Goal: Task Accomplishment & Management: Manage account settings

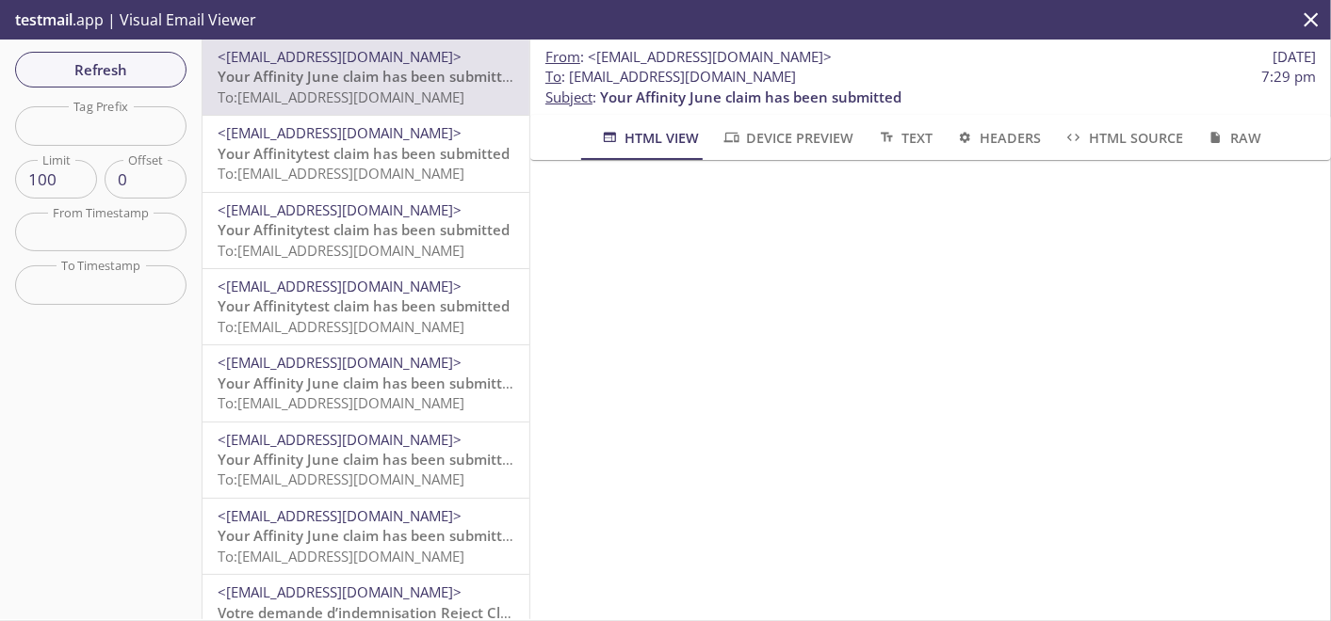
scroll to position [102, 0]
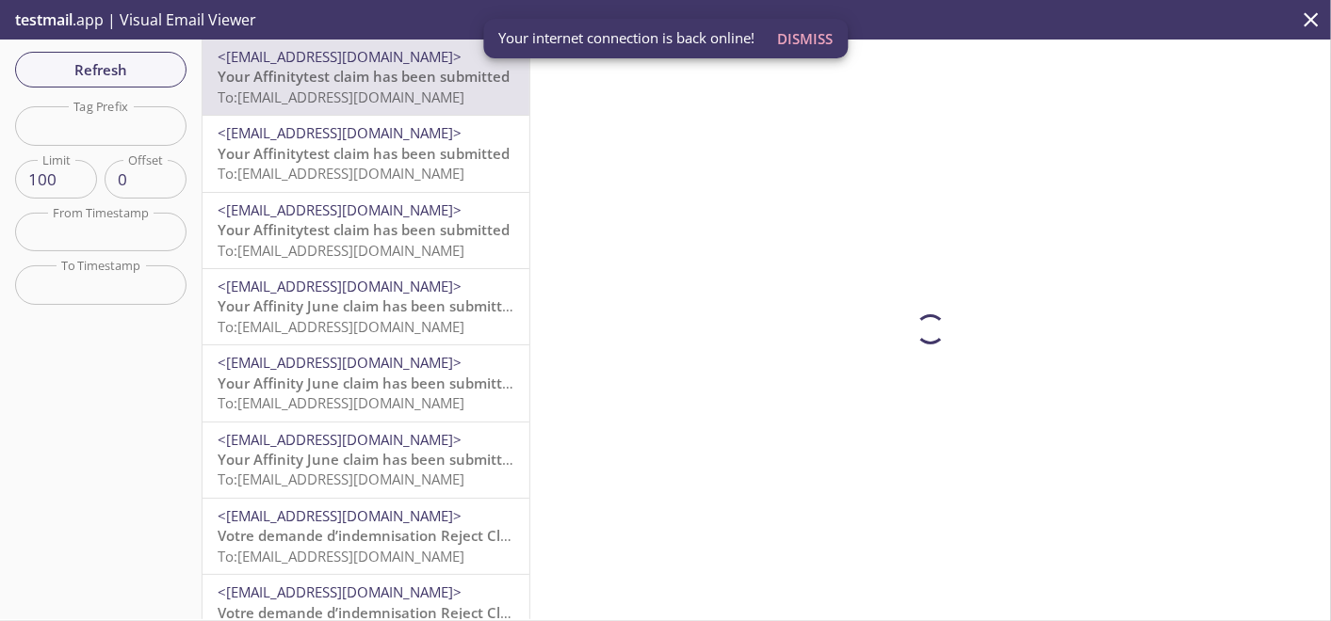
click at [390, 75] on span "Your Affinitytest claim has been submitted" at bounding box center [364, 76] width 292 height 19
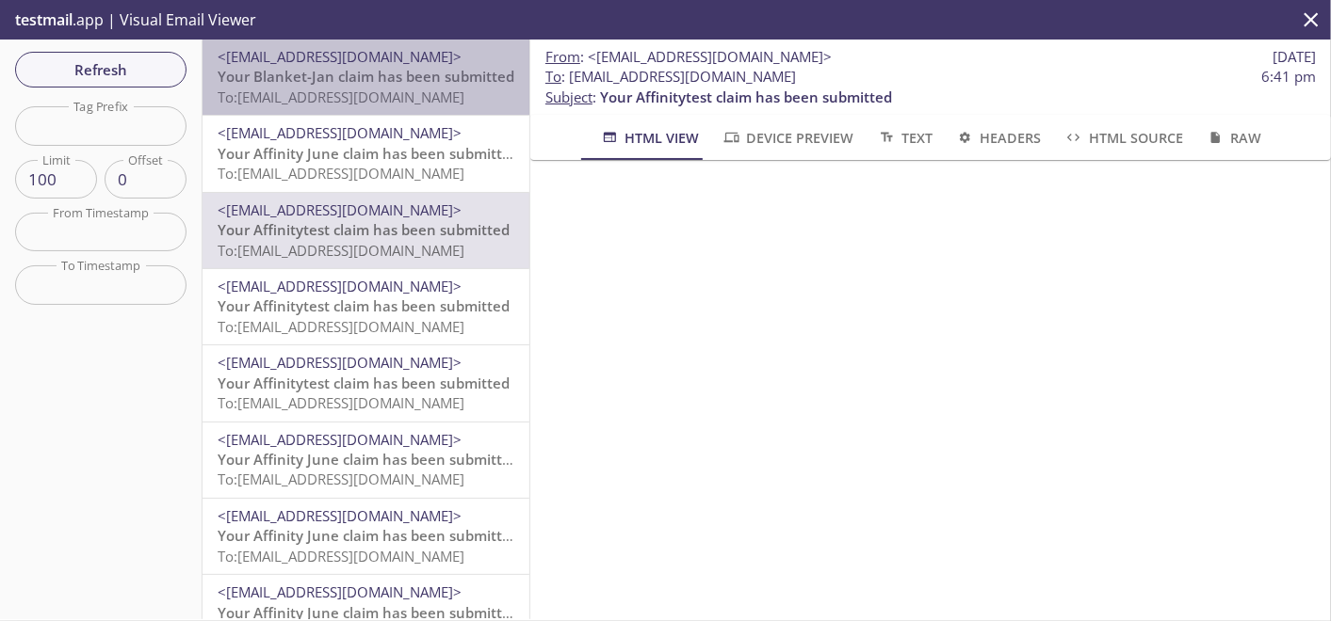
click at [395, 105] on span "To: kqy9w.meenaqacmbeloy@inbox.testmail.app" at bounding box center [341, 97] width 247 height 19
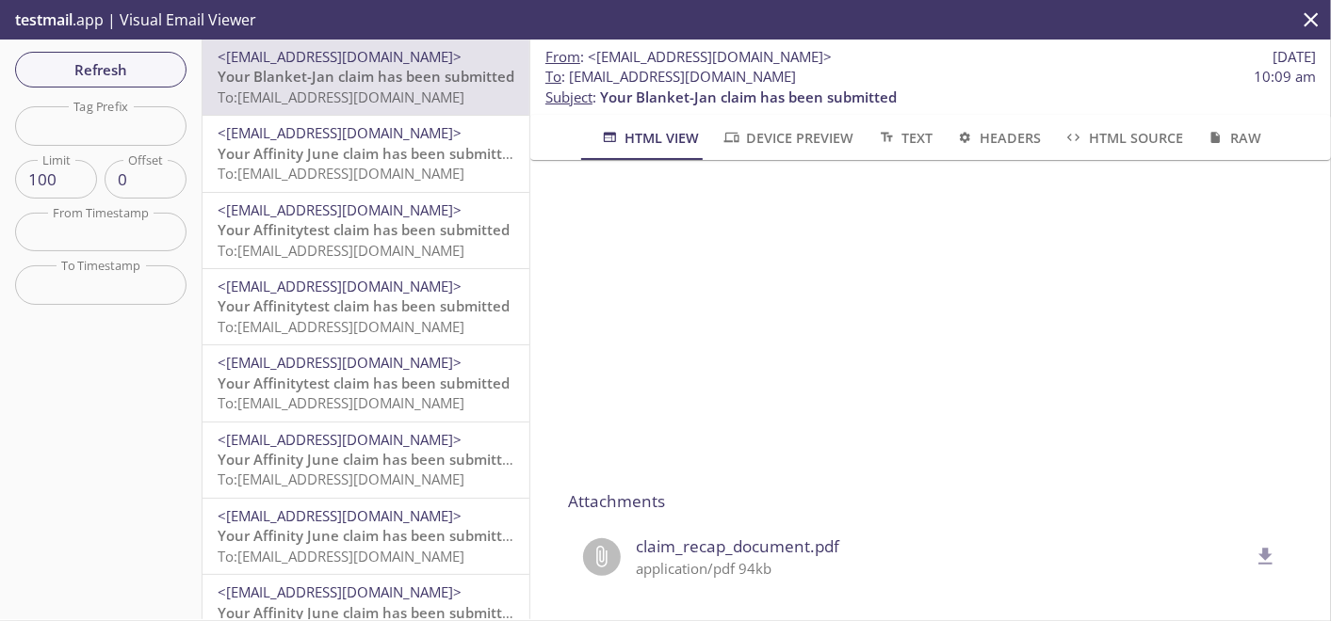
scroll to position [625, 0]
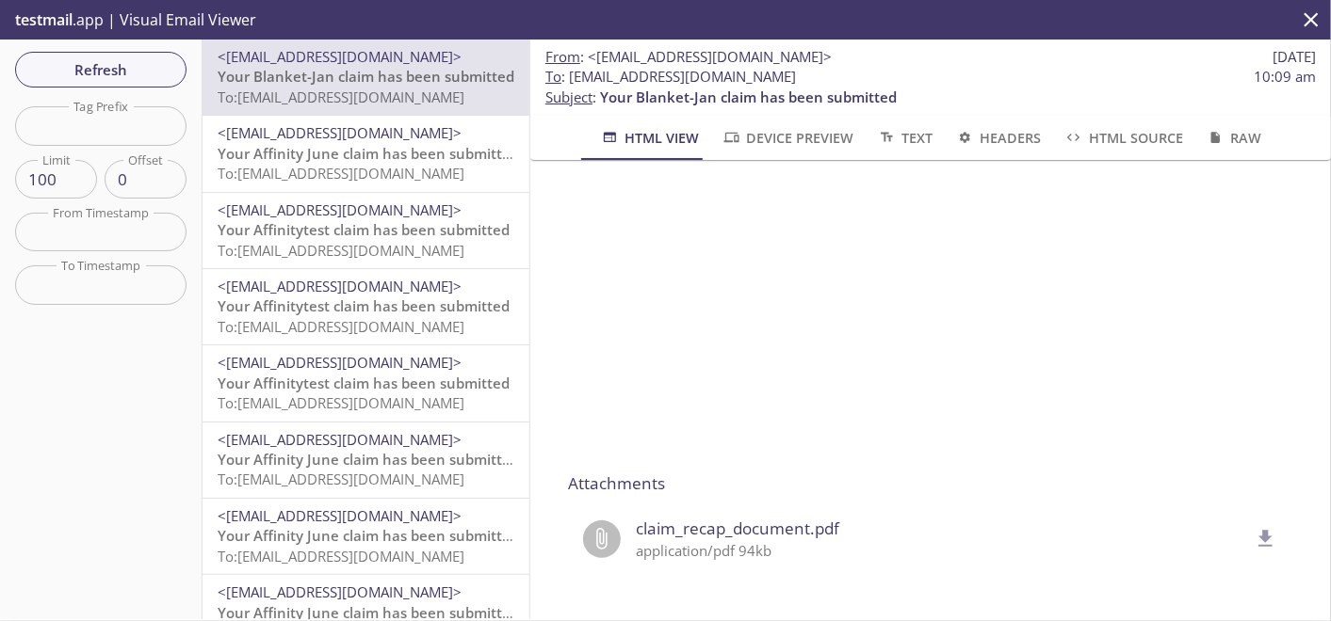
click at [763, 541] on p "application/pdf 94kb" at bounding box center [942, 551] width 612 height 20
click at [1253, 527] on icon "delete" at bounding box center [1265, 539] width 24 height 24
